Goal: Information Seeking & Learning: Learn about a topic

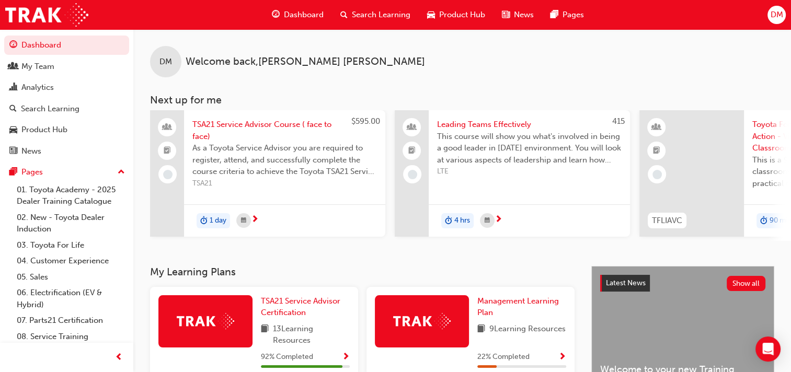
drag, startPoint x: 468, startPoint y: 48, endPoint x: 461, endPoint y: 48, distance: 6.8
click at [469, 48] on div "DM Welcome back , [PERSON_NAME]" at bounding box center [461, 53] width 657 height 48
click at [59, 109] on div "Search Learning" at bounding box center [50, 109] width 59 height 12
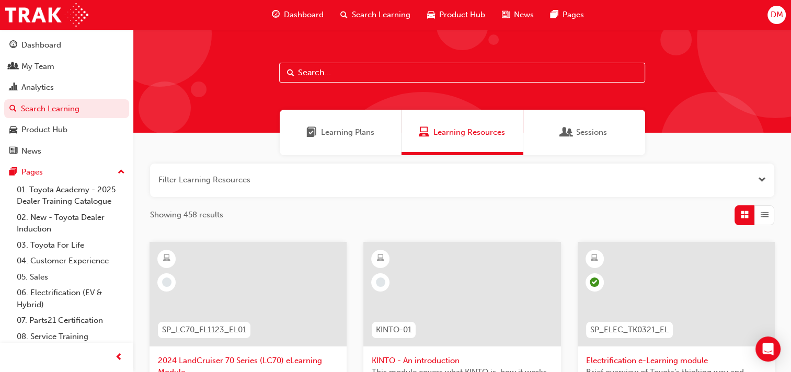
paste input "Toyota For Life In Action - Virtual Classroom (TFLIAVC) New Vehicle Advertising…"
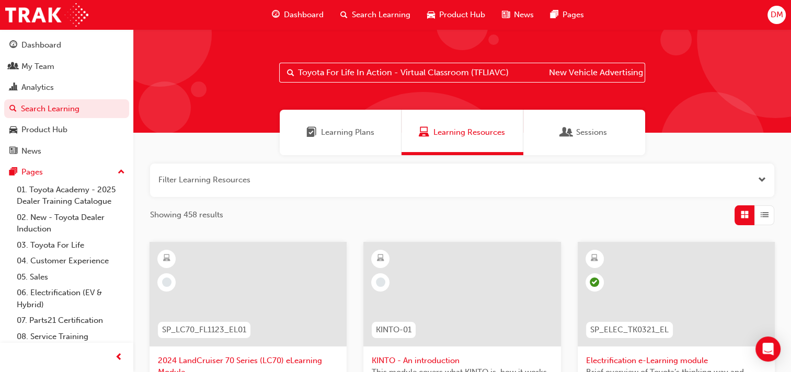
scroll to position [0, 119]
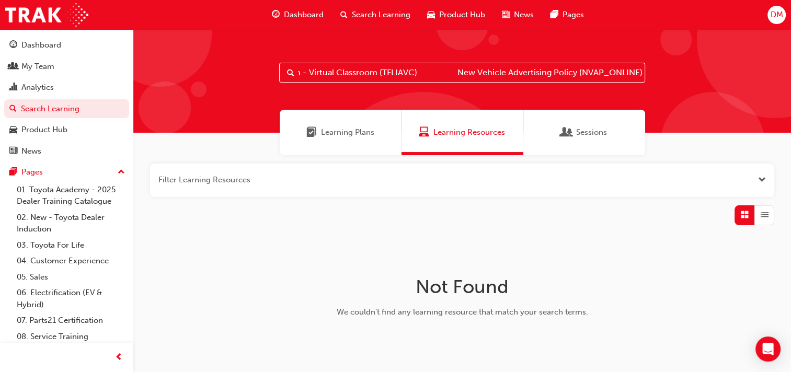
drag, startPoint x: 393, startPoint y: 72, endPoint x: 354, endPoint y: 73, distance: 39.2
click at [354, 73] on input "Toyota For Life In Action - Virtual Classroom (TFLIAVC) New Vehicle Advertising…" at bounding box center [462, 73] width 366 height 20
click at [293, 75] on span "Search" at bounding box center [290, 73] width 7 height 12
click at [349, 74] on input "New Vehicle Advertising Policy (NVAP_ONLINE)" at bounding box center [462, 73] width 366 height 20
type input "New Vehicle Advertising Policy (NVAP_ONLINE)"
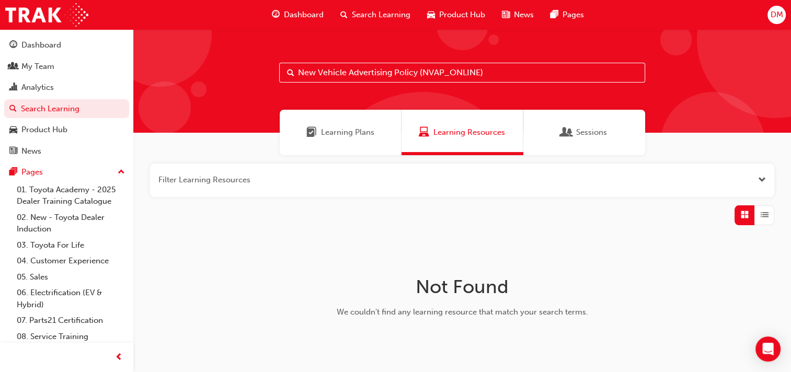
drag, startPoint x: 504, startPoint y: 69, endPoint x: 277, endPoint y: 74, distance: 227.4
click at [277, 74] on div "New Vehicle Advertising Policy (NVAP_ONLINE)" at bounding box center [461, 80] width 657 height 103
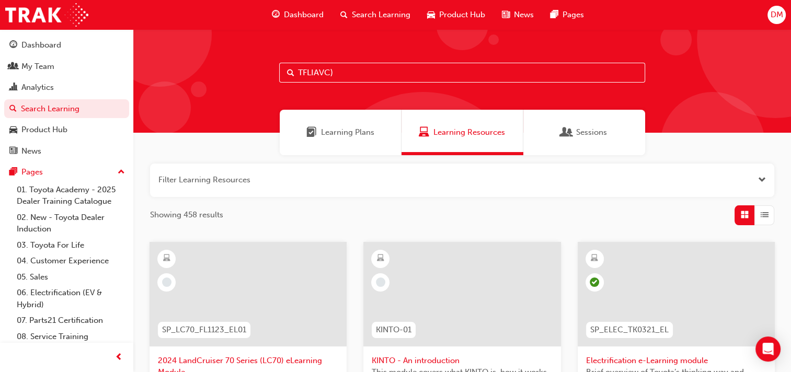
click at [357, 71] on input "TFLIAVC)" at bounding box center [462, 73] width 366 height 20
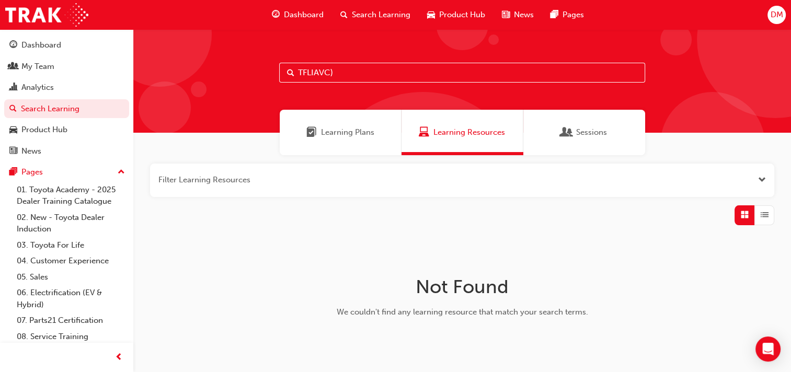
click at [357, 71] on input "TFLIAVC)" at bounding box center [462, 73] width 366 height 20
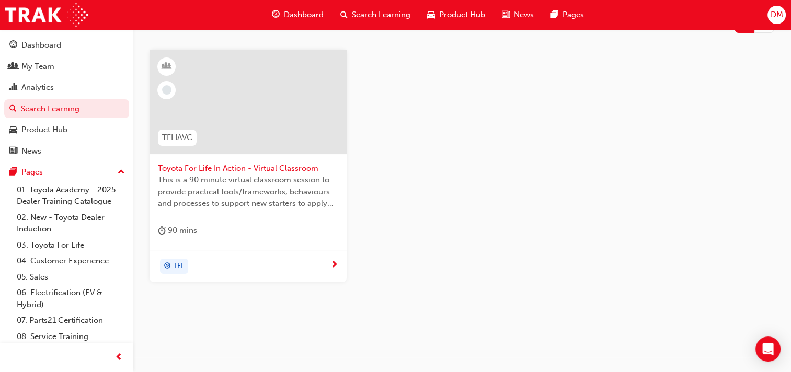
scroll to position [204, 0]
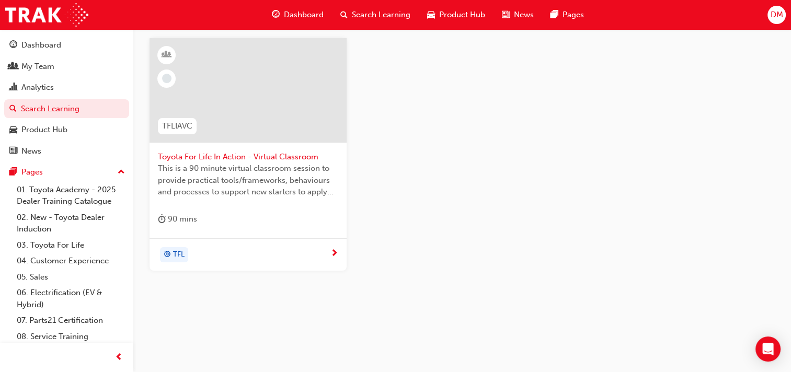
type input "TFLIAVC"
click at [334, 252] on span "next-icon" at bounding box center [334, 253] width 8 height 9
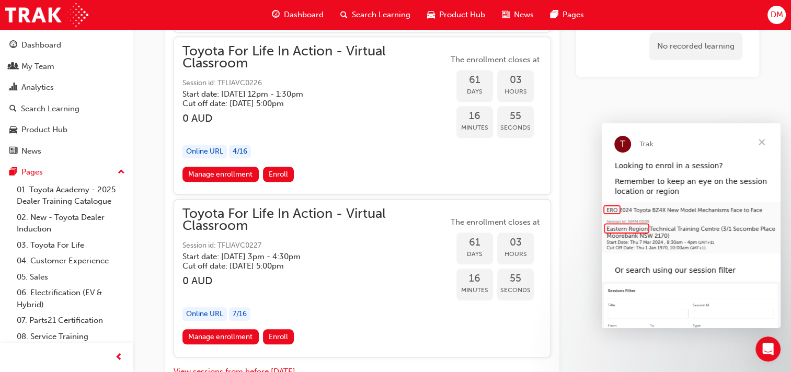
scroll to position [12995, 0]
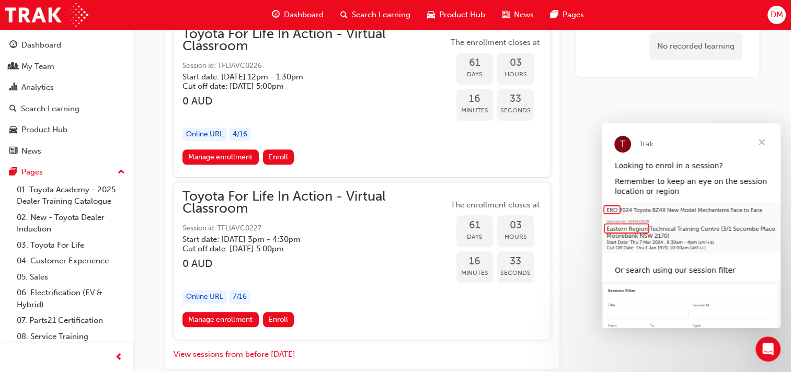
click at [282, 349] on button "View sessions from before [DATE]" at bounding box center [235, 355] width 122 height 12
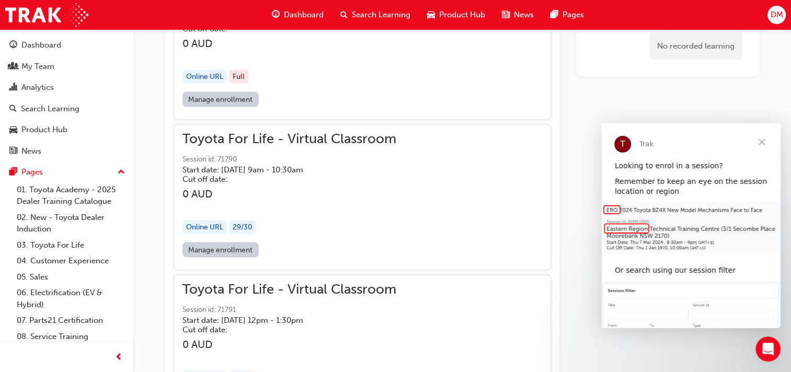
scroll to position [2247, 0]
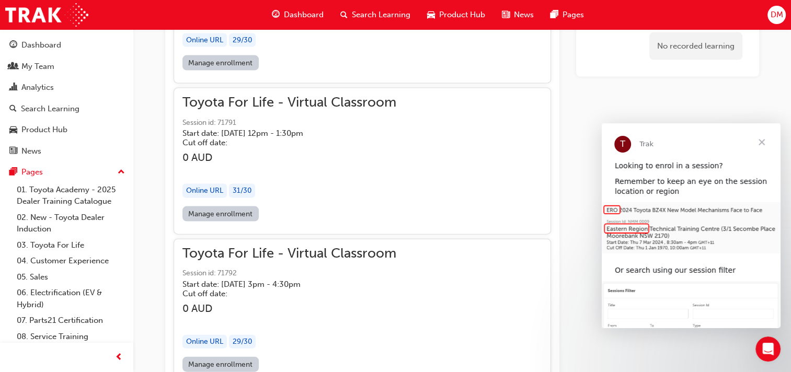
click at [765, 143] on span "Close" at bounding box center [762, 142] width 38 height 38
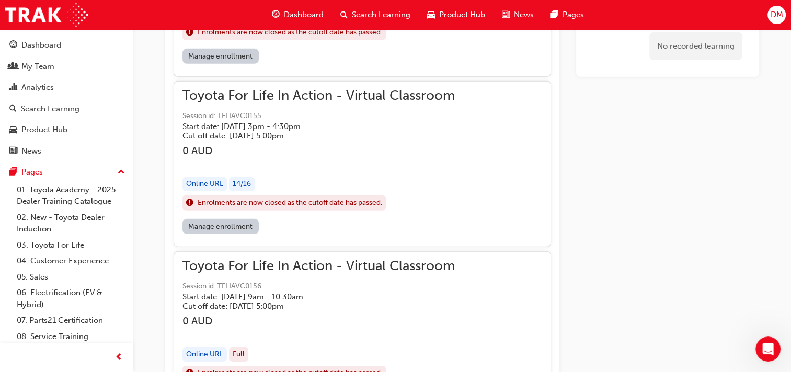
scroll to position [74782, 0]
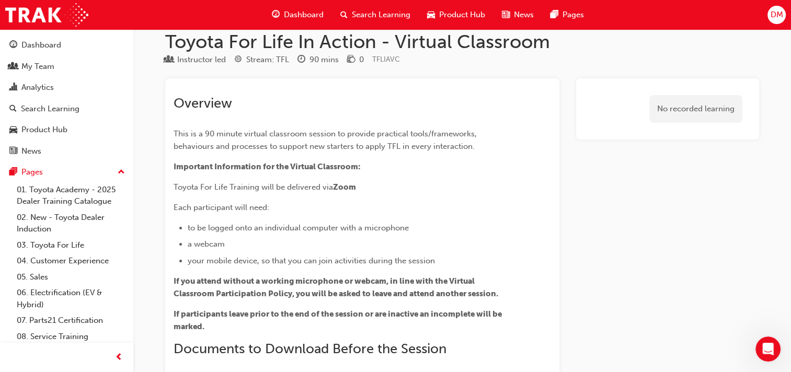
scroll to position [0, 0]
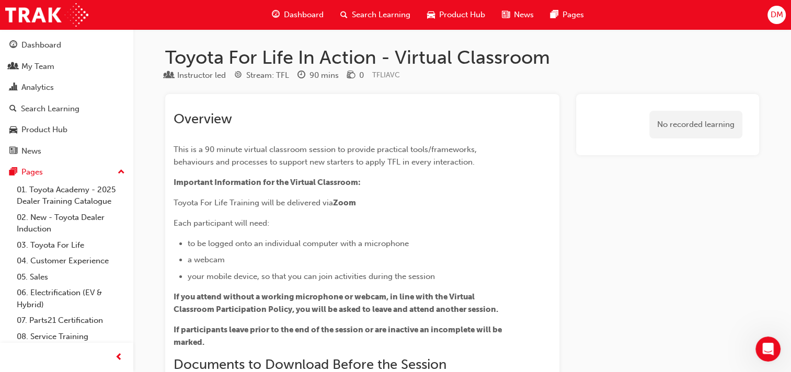
click at [368, 14] on span "Search Learning" at bounding box center [381, 15] width 59 height 12
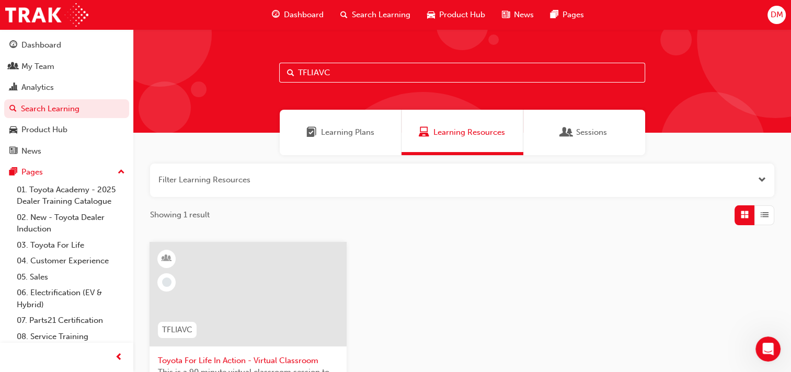
click at [349, 71] on input "TFLIAVC" at bounding box center [462, 73] width 366 height 20
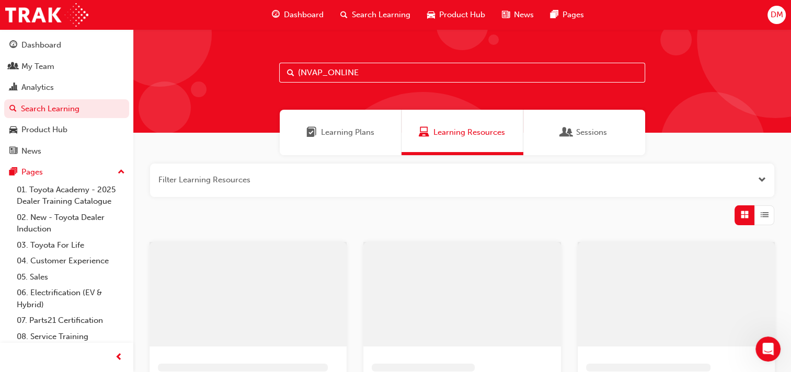
click at [299, 73] on input "(NVAP_ONLINE" at bounding box center [462, 73] width 366 height 20
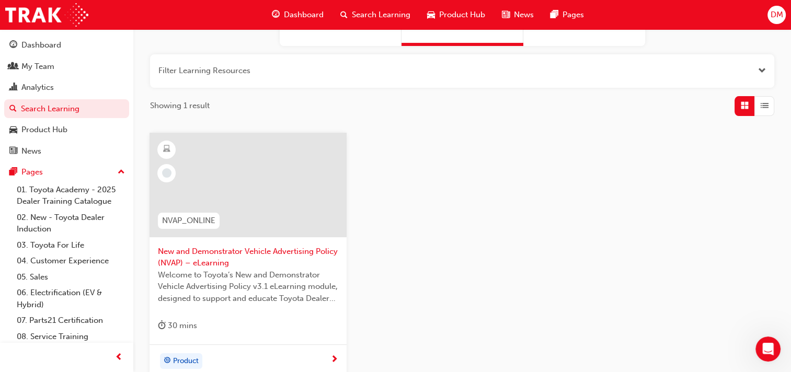
scroll to position [157, 0]
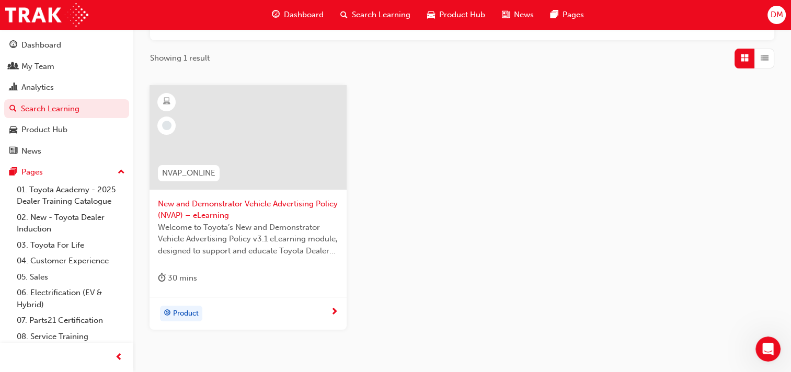
type input "NVAP_ONLINE"
click at [330, 312] on span "next-icon" at bounding box center [334, 312] width 8 height 9
